Goal: Task Accomplishment & Management: Manage account settings

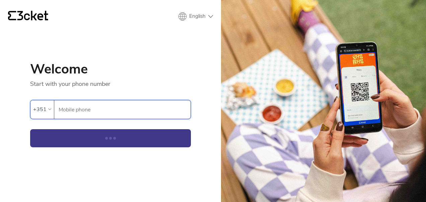
type input "964948293"
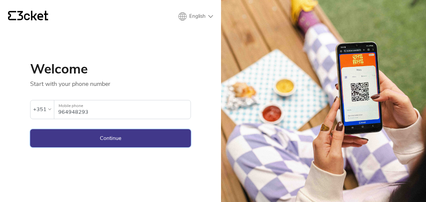
click at [102, 136] on button "Continue" at bounding box center [110, 138] width 161 height 18
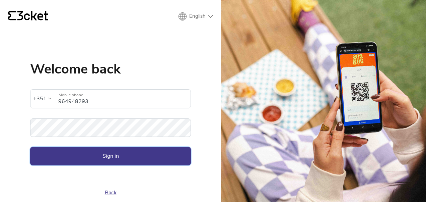
click at [95, 157] on button "Sign in" at bounding box center [110, 156] width 161 height 18
